Goal: Task Accomplishment & Management: Check status

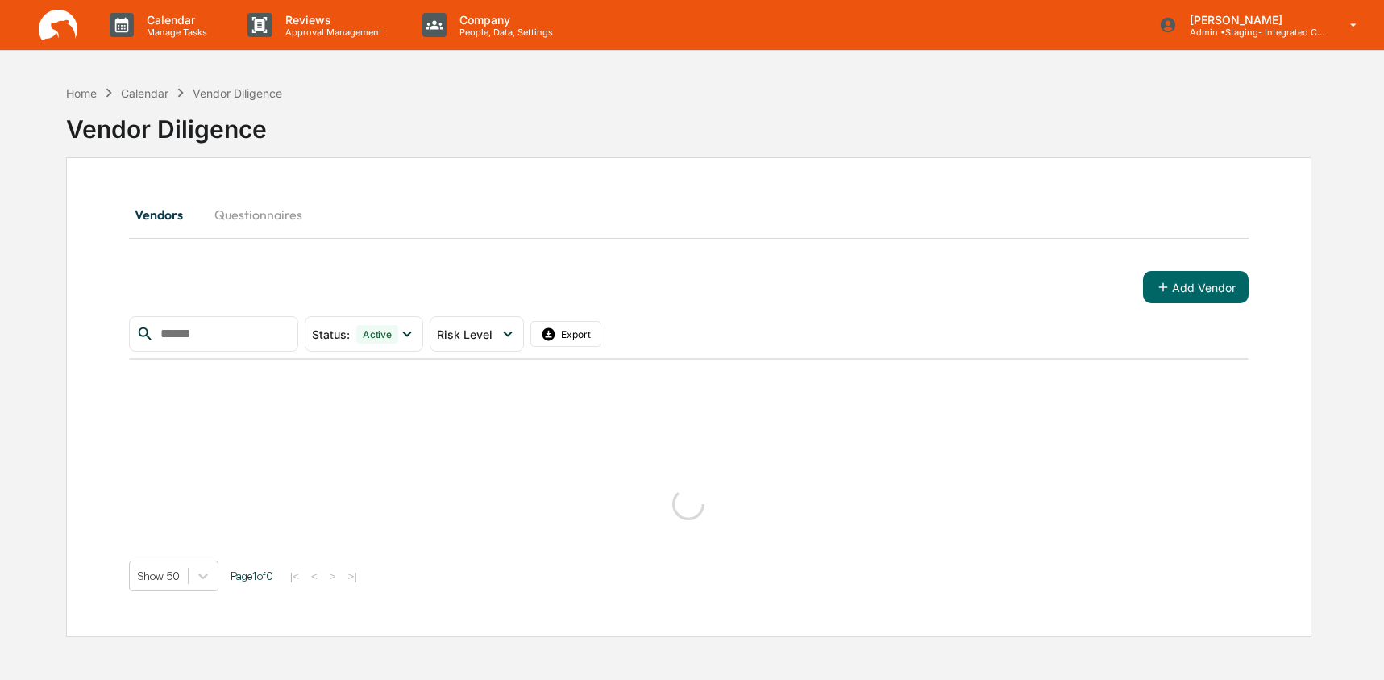
click at [230, 221] on button "Questionnaires" at bounding box center [259, 214] width 114 height 39
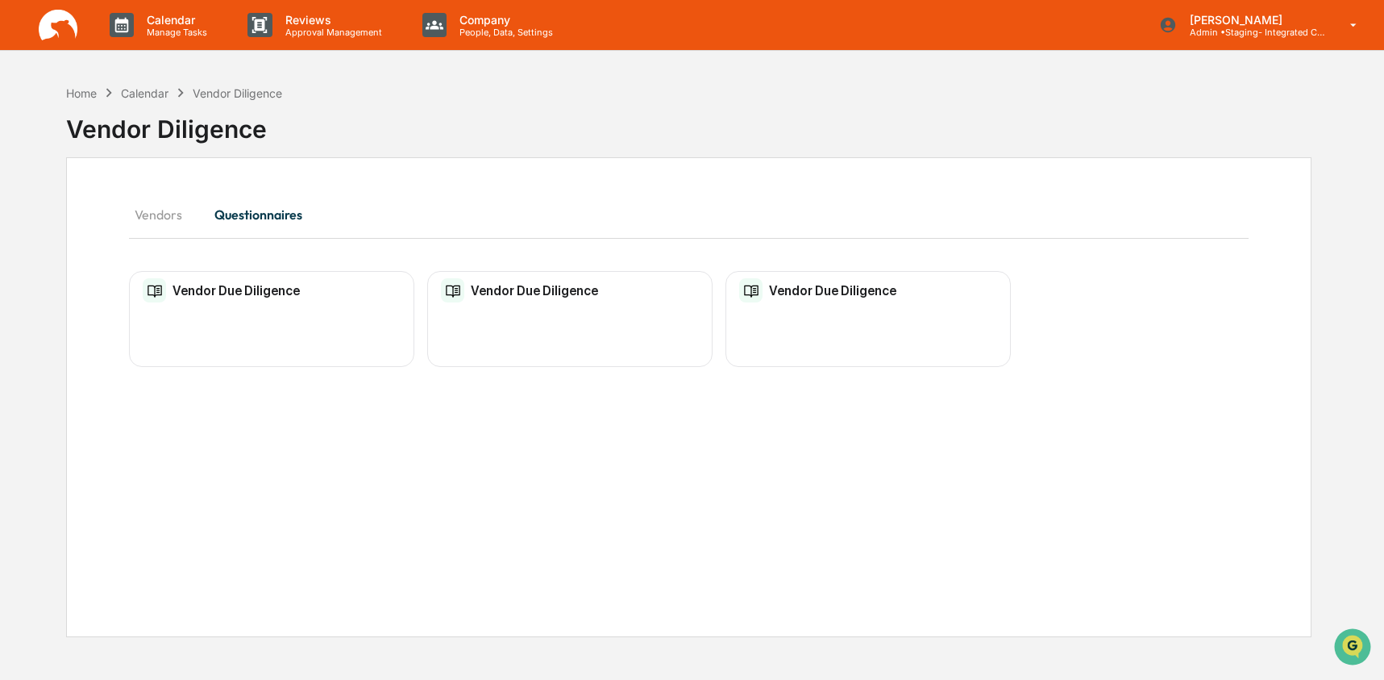
click at [237, 362] on div "Vendor Due Diligence No entries" at bounding box center [271, 319] width 285 height 96
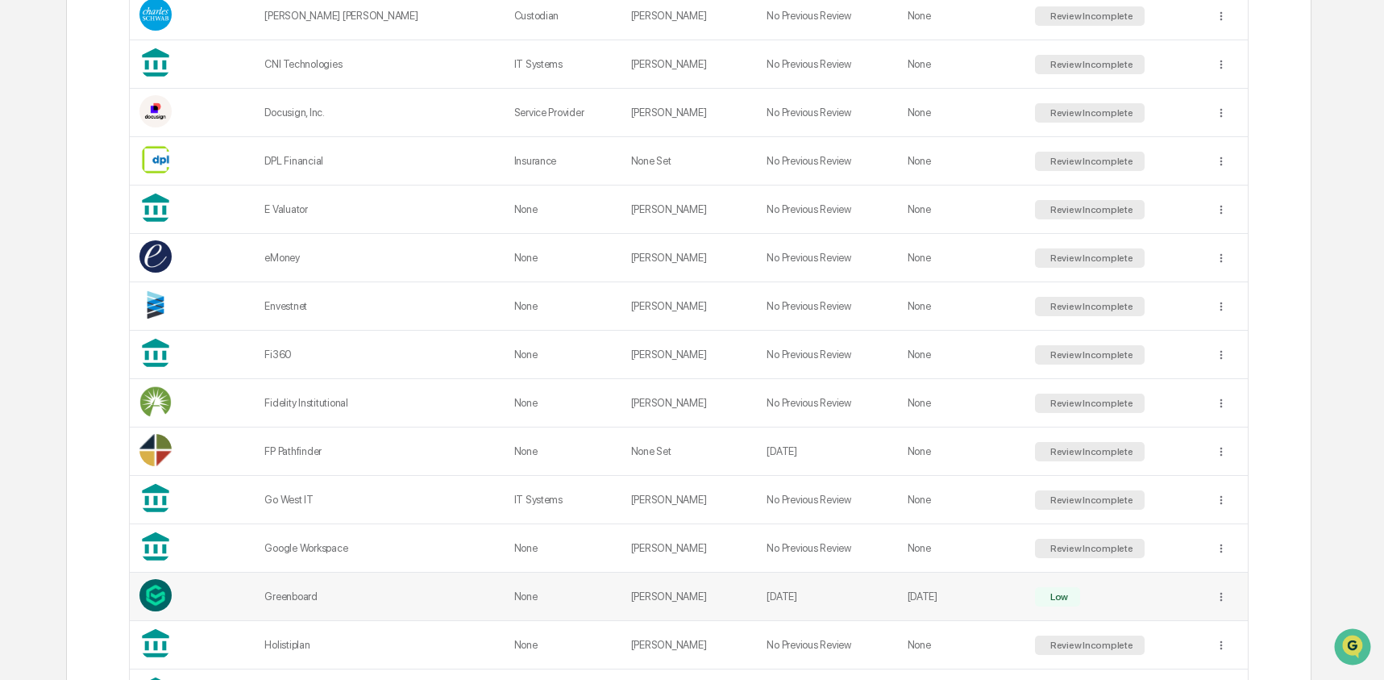
click at [269, 598] on div "Greenboard" at bounding box center [379, 596] width 230 height 12
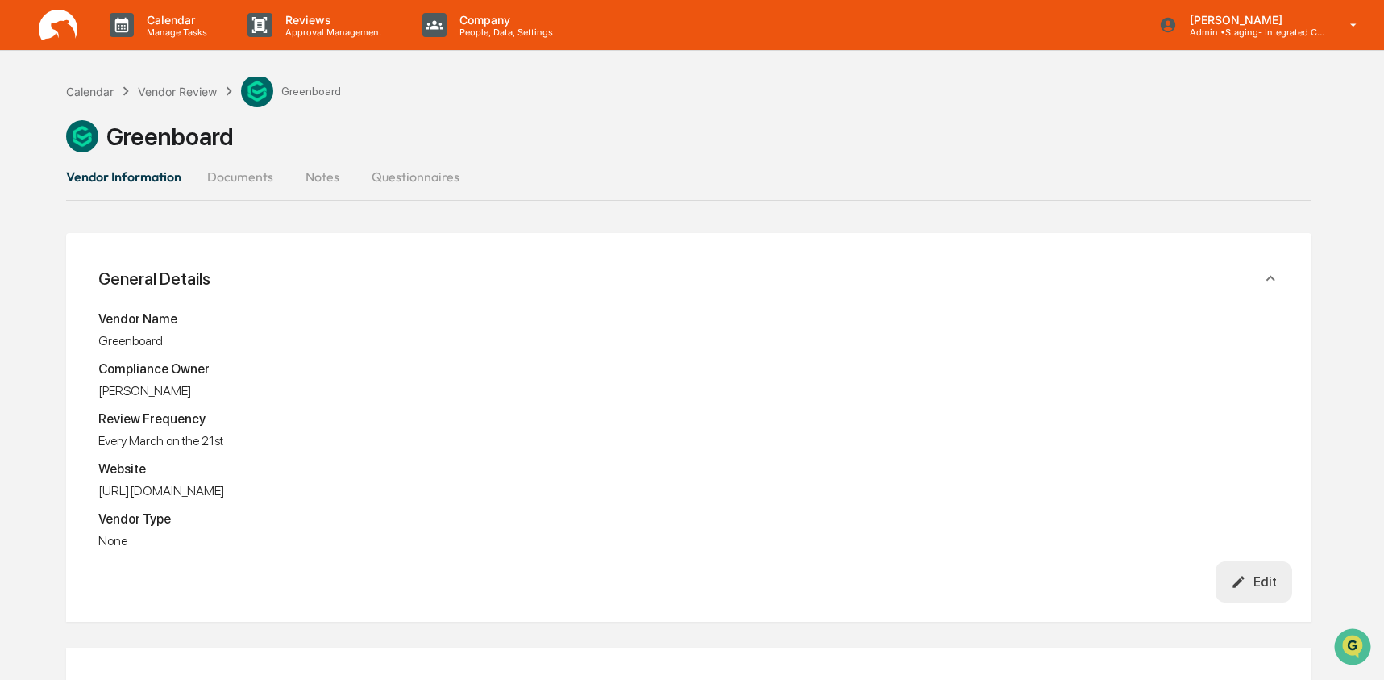
click at [425, 177] on button "Questionnaires" at bounding box center [416, 176] width 114 height 39
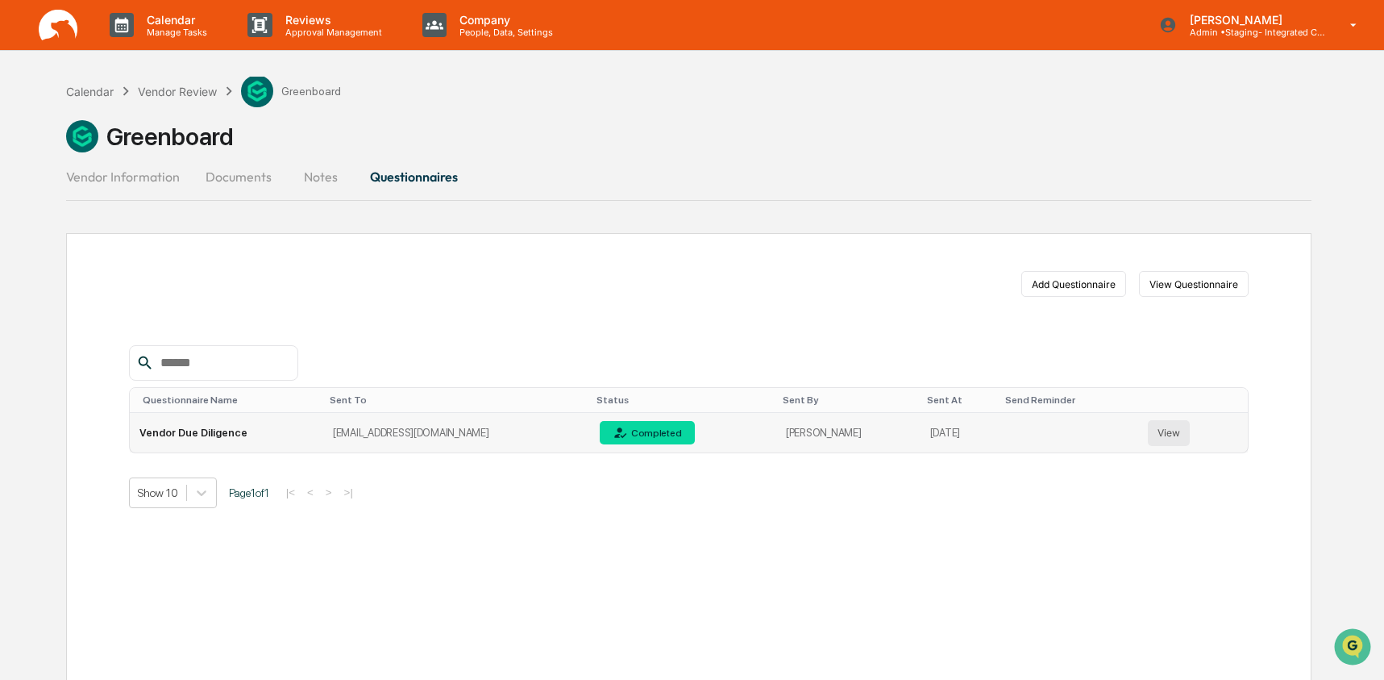
click at [1176, 431] on button "View" at bounding box center [1169, 433] width 42 height 26
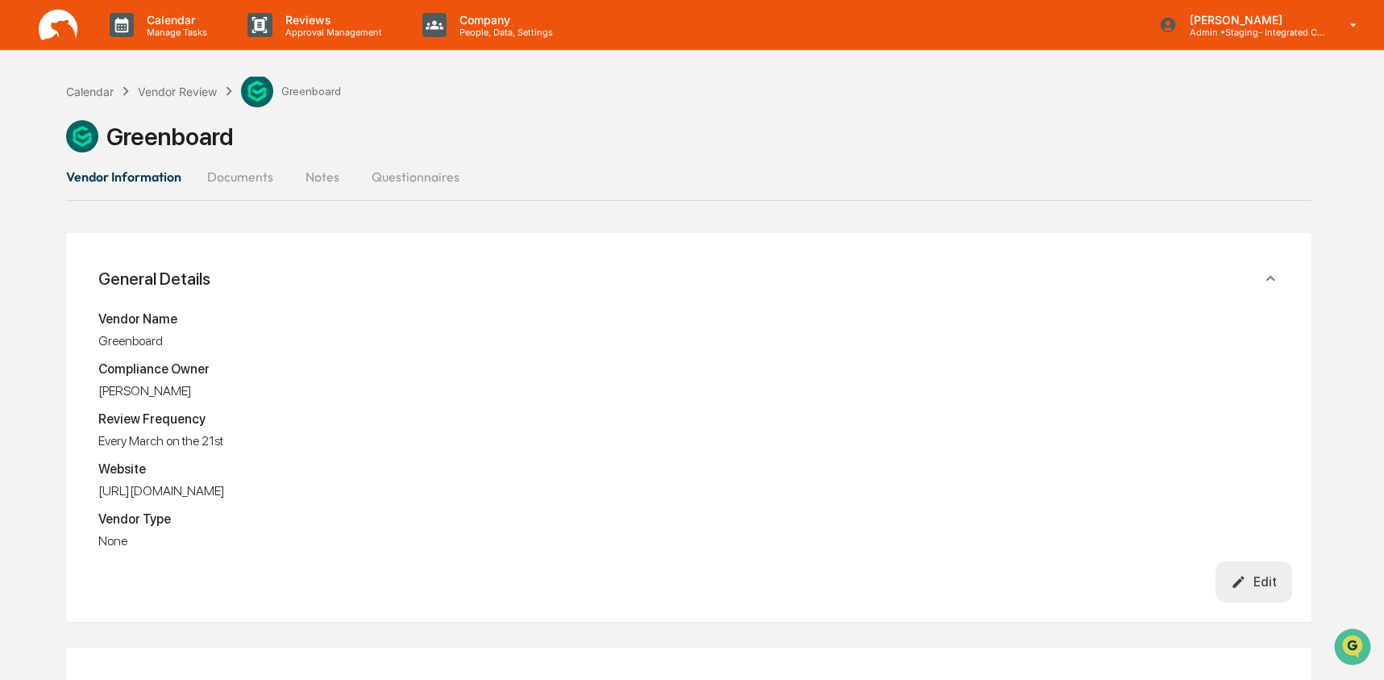
click at [460, 185] on button "Questionnaires" at bounding box center [416, 176] width 114 height 39
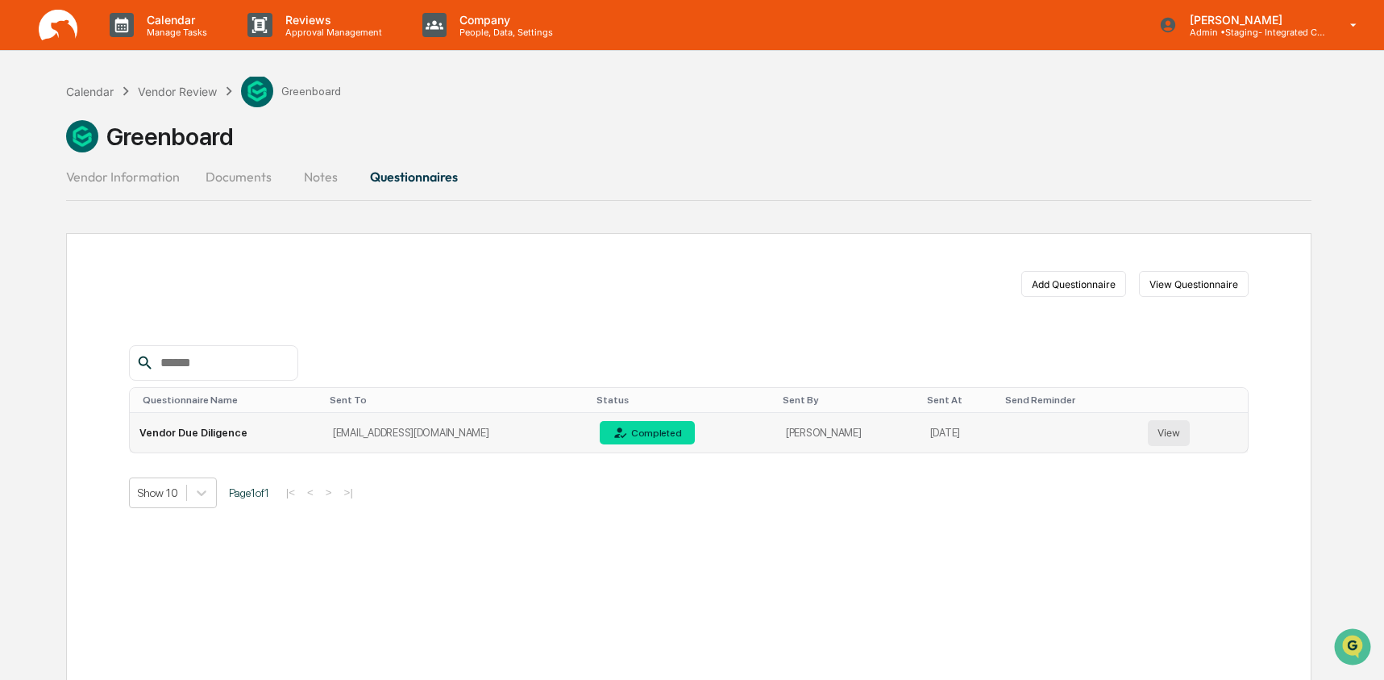
click at [1168, 438] on button "View" at bounding box center [1169, 433] width 42 height 26
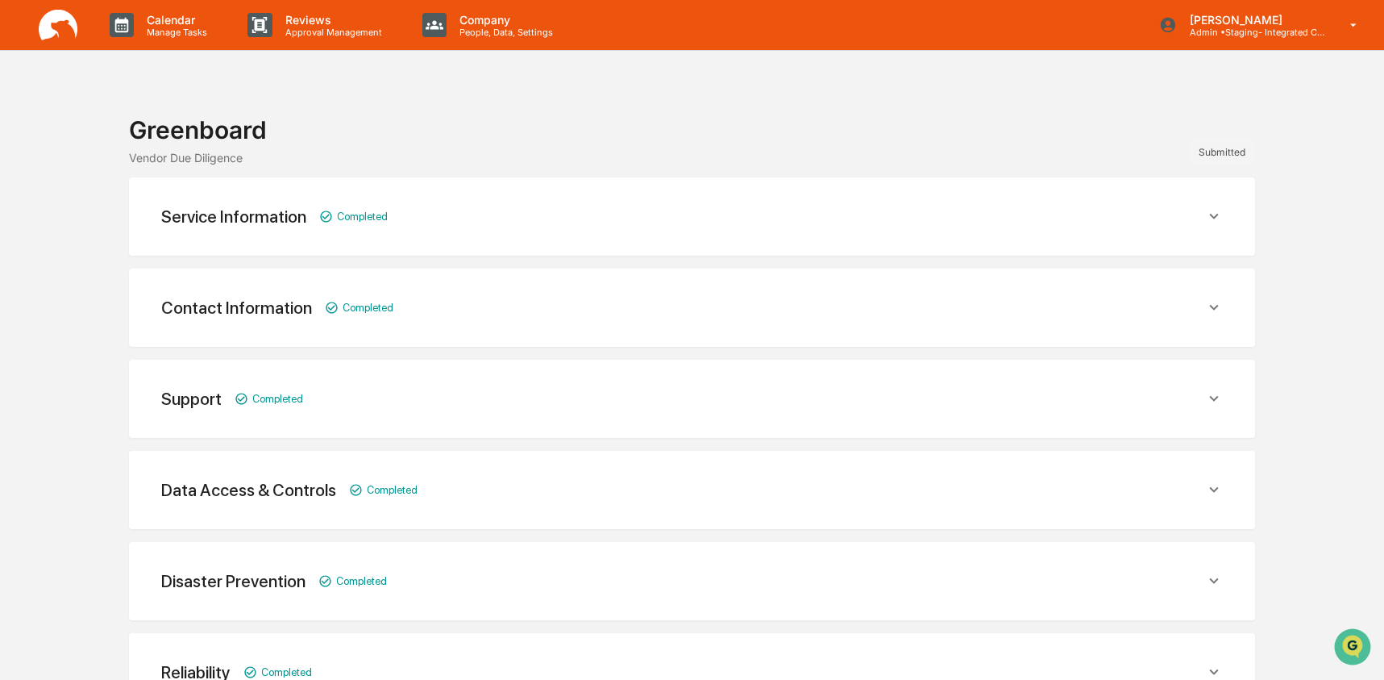
click at [537, 219] on div "Service Information Completed" at bounding box center [683, 216] width 1044 height 20
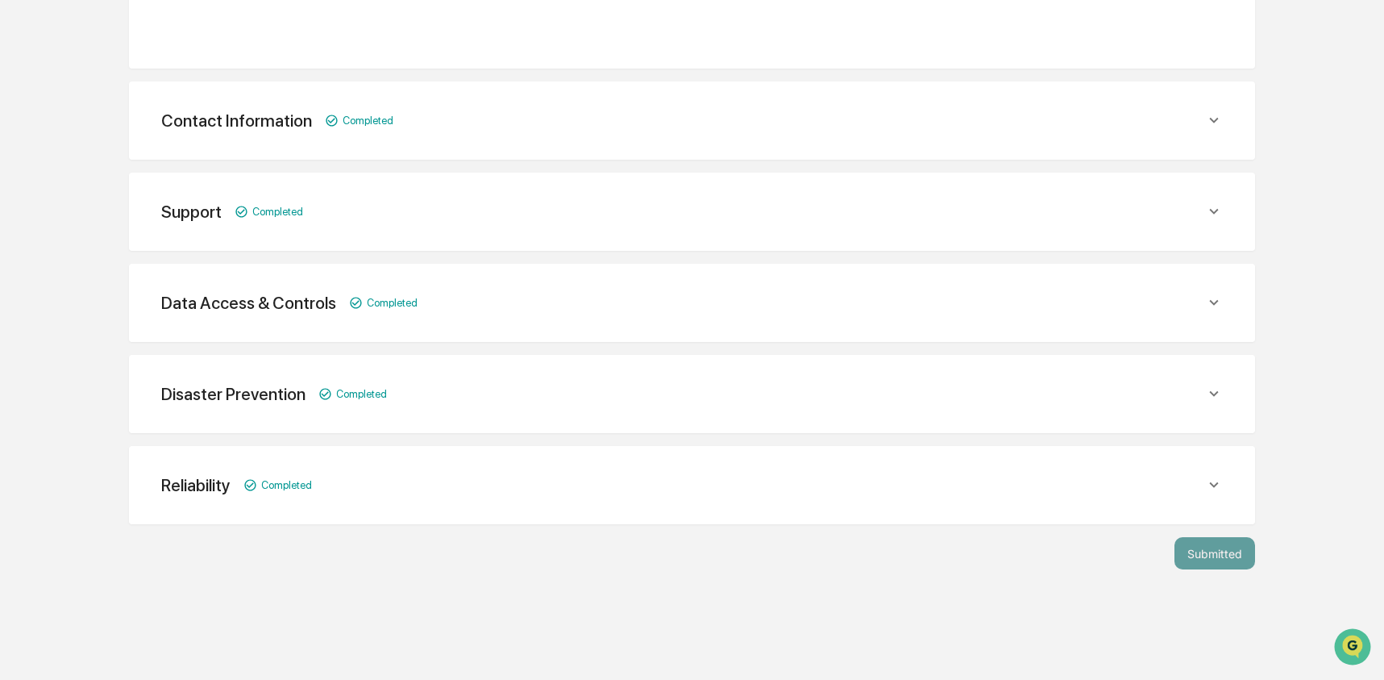
scroll to position [597, 0]
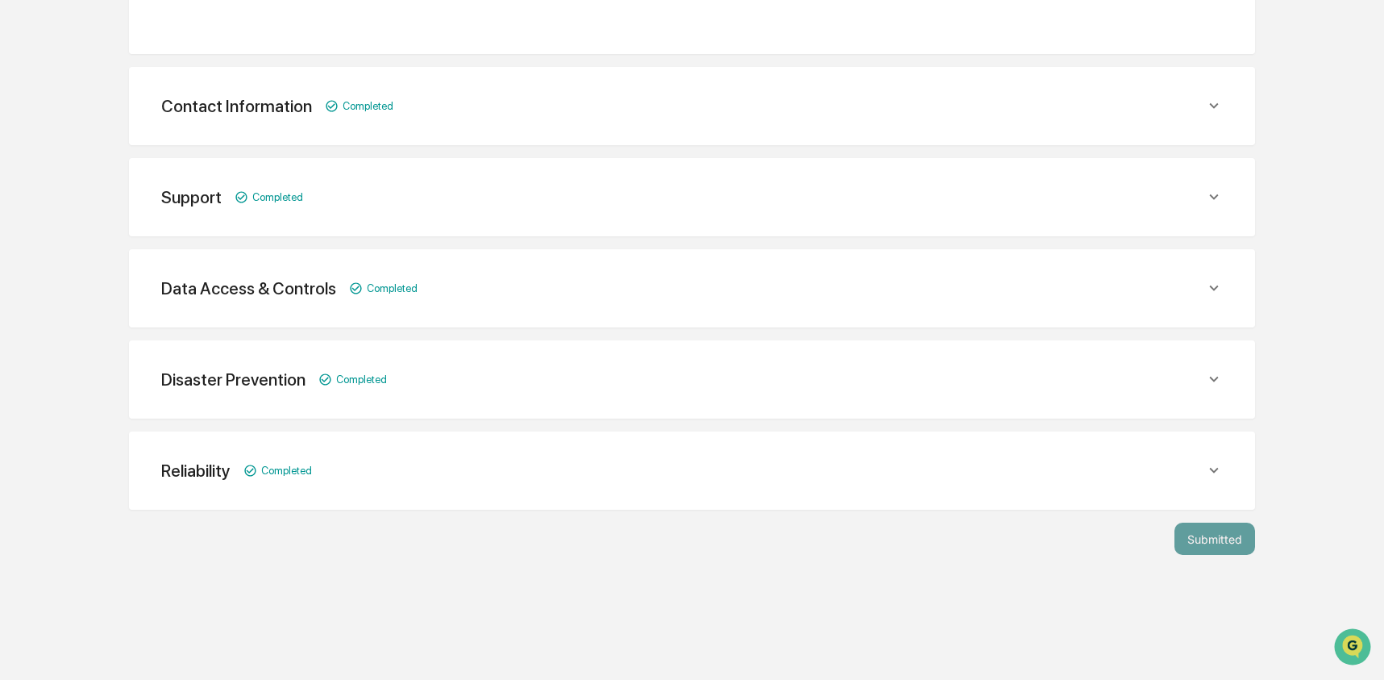
click at [482, 439] on div "Reliability Completed Does your company have a formal business continuity plan …" at bounding box center [692, 470] width 1126 height 78
click at [458, 477] on div "Reliability Completed" at bounding box center [692, 471] width 1088 height 40
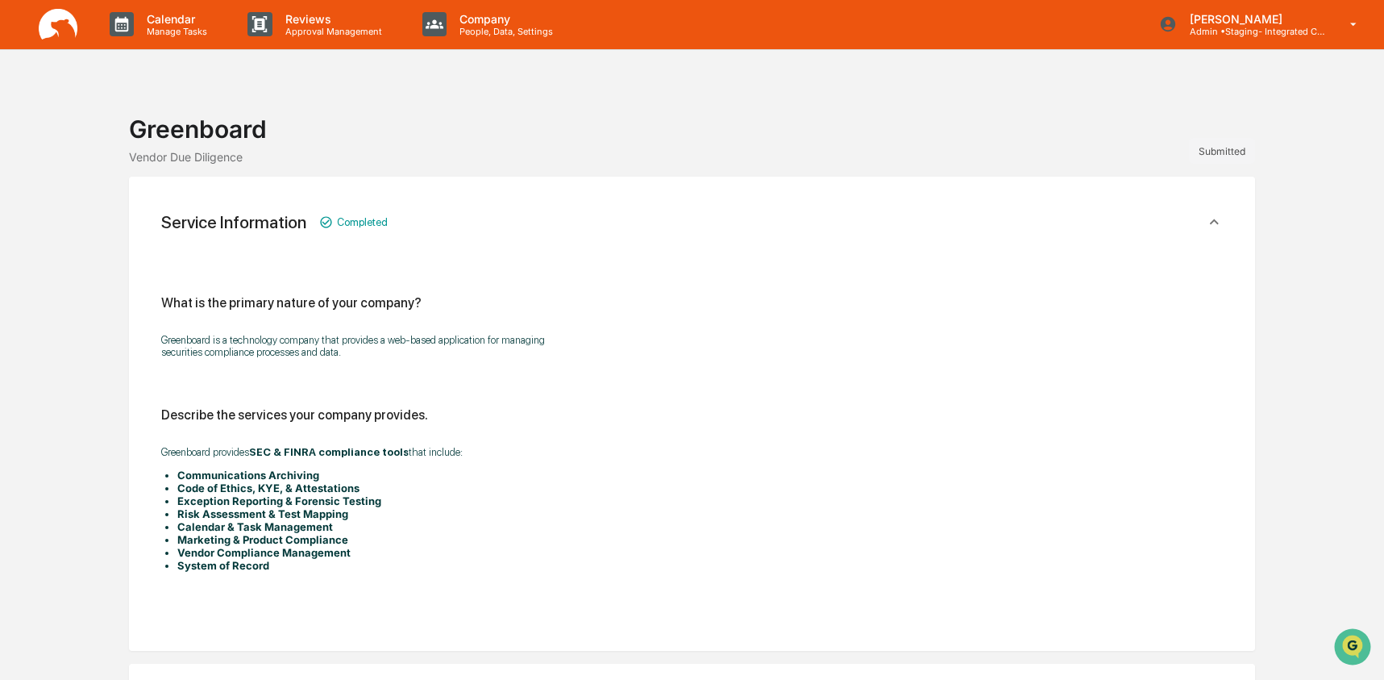
scroll to position [0, 0]
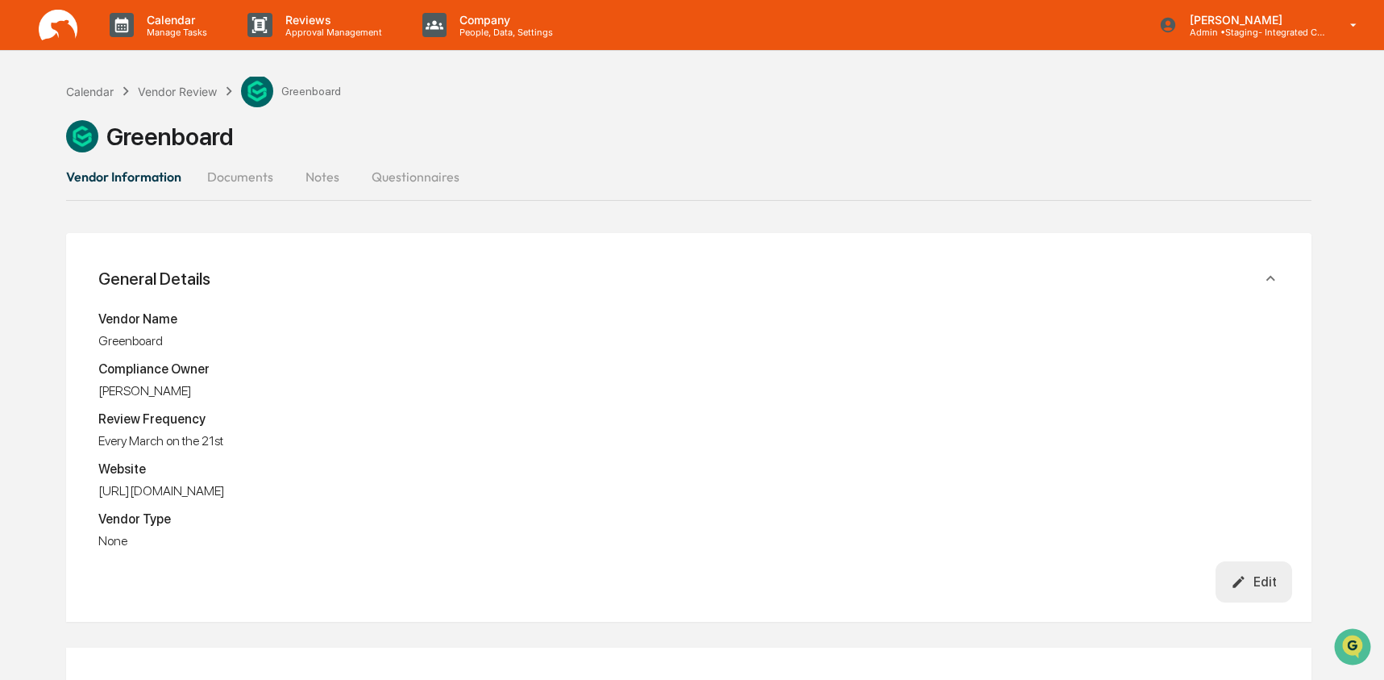
click at [310, 184] on button "Notes" at bounding box center [322, 176] width 73 height 39
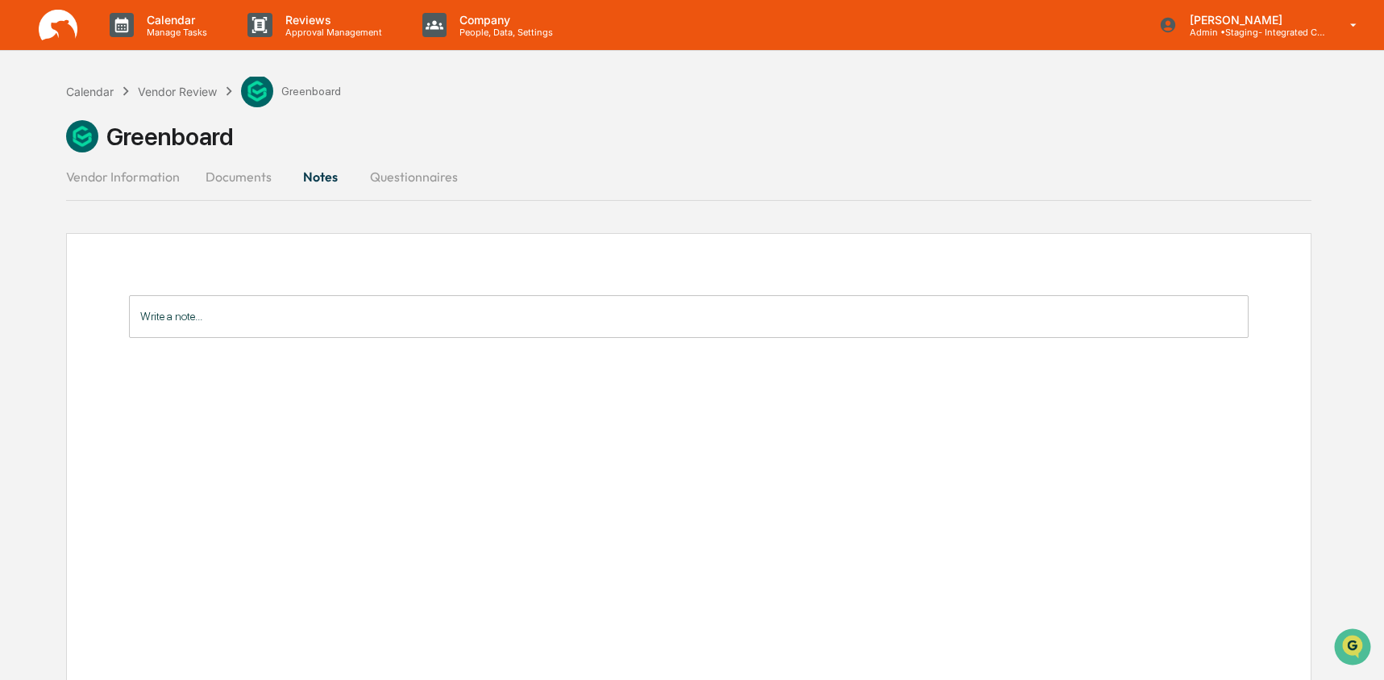
click at [397, 189] on button "Questionnaires" at bounding box center [414, 176] width 114 height 39
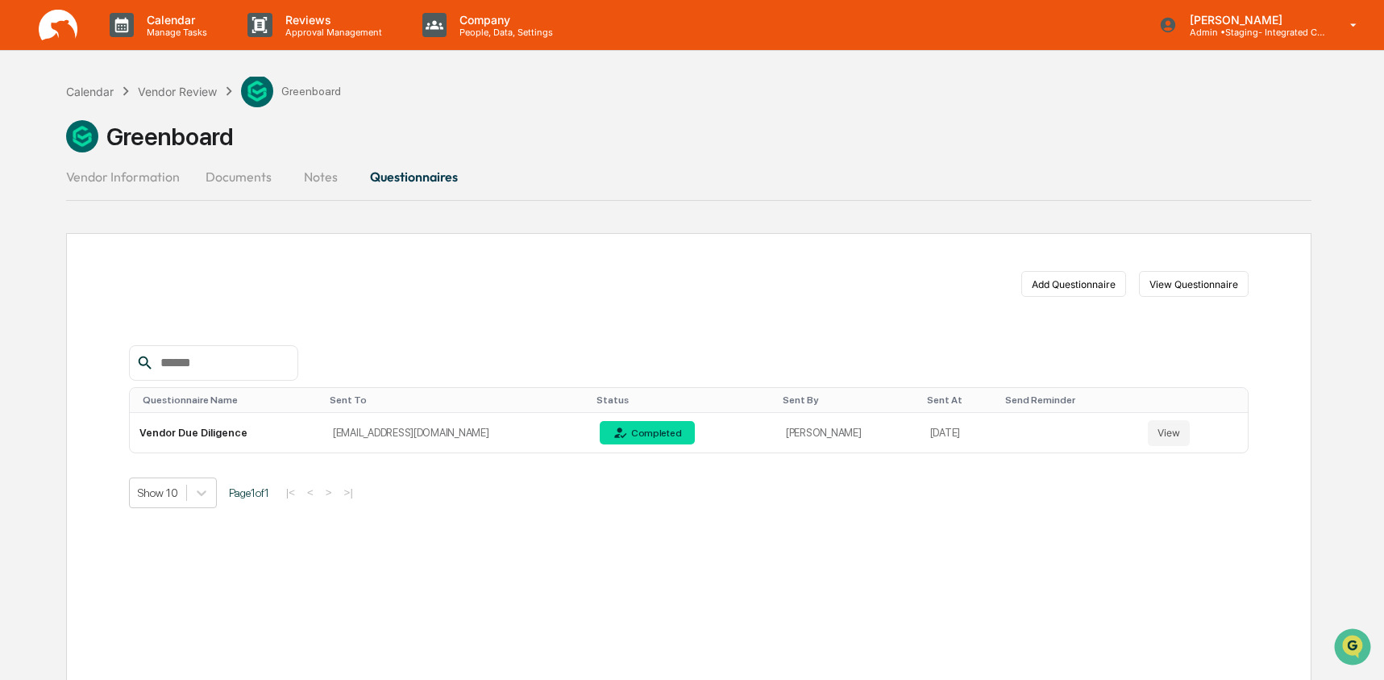
click at [235, 177] on button "Documents" at bounding box center [239, 176] width 92 height 39
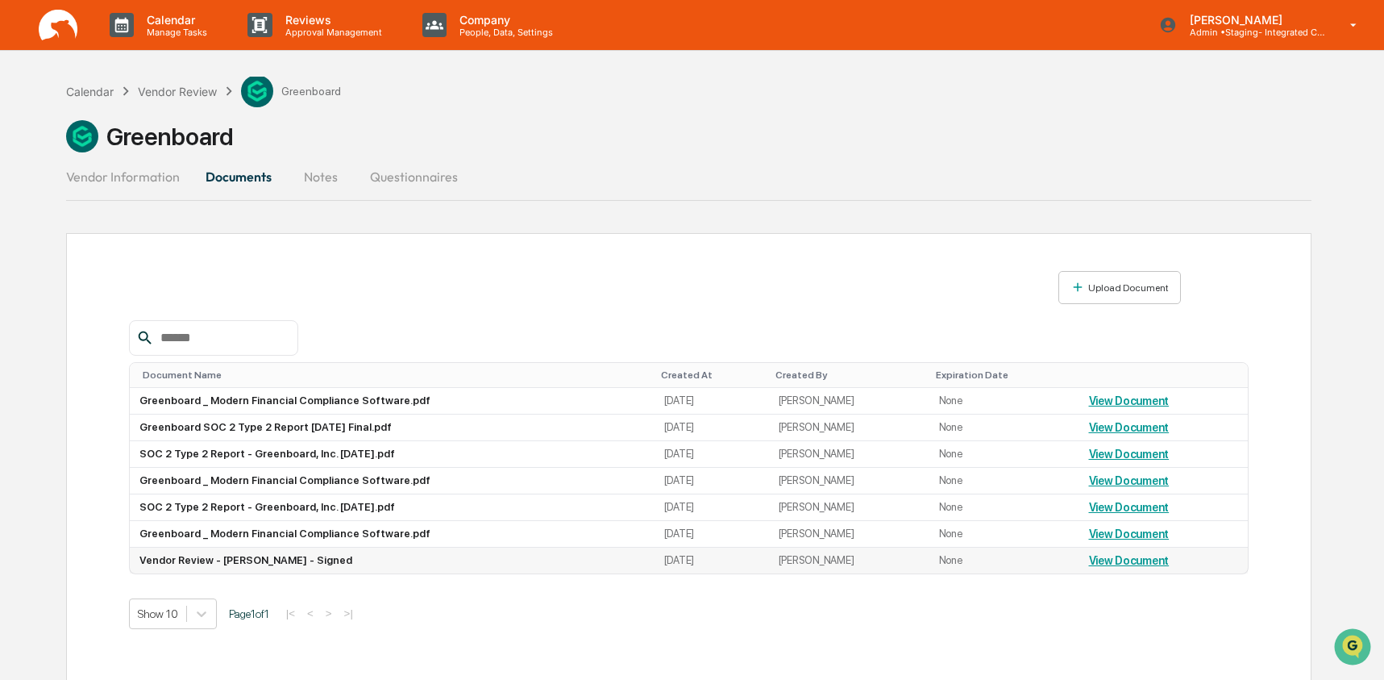
click at [324, 573] on td "Vendor Review - [PERSON_NAME] - Signed" at bounding box center [392, 560] width 525 height 26
click at [1159, 567] on link "View Document" at bounding box center [1129, 560] width 81 height 13
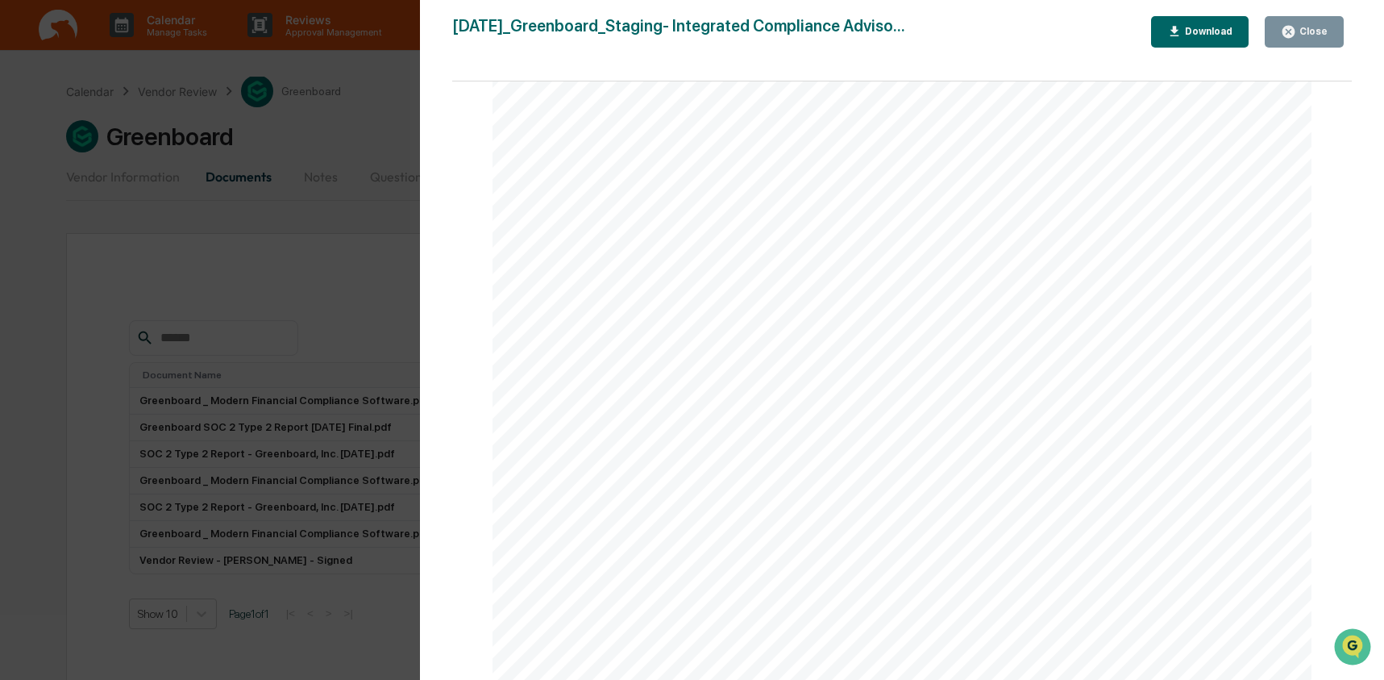
scroll to position [3114, 0]
click at [1167, 40] on button "Download" at bounding box center [1200, 31] width 98 height 31
click at [282, 289] on div "Version History [DATE] 04:09 PM [PERSON_NAME] [DATE]_Greenboard_Staging- Integr…" at bounding box center [692, 340] width 1384 height 680
